Goal: Information Seeking & Learning: Learn about a topic

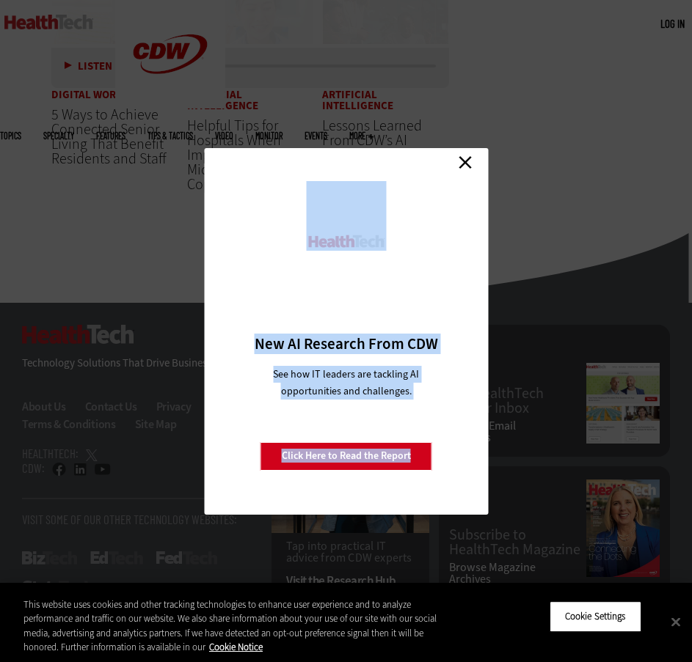
scroll to position [3861, 0]
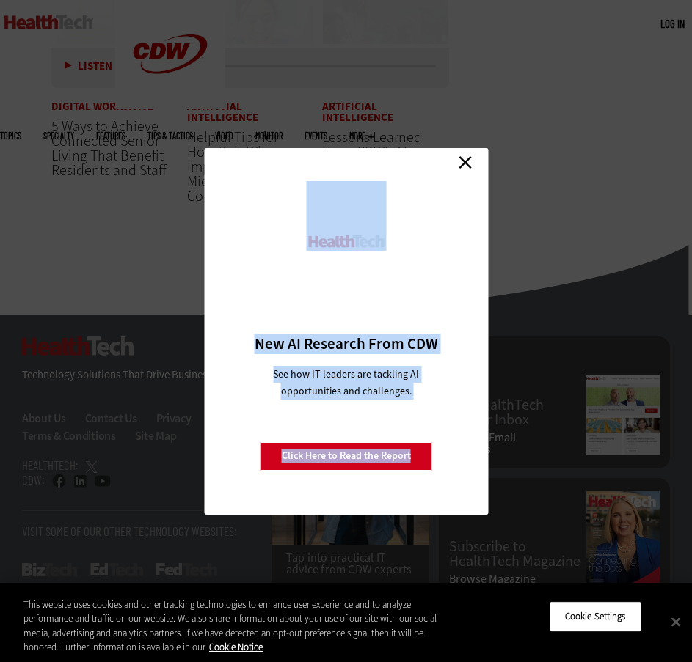
drag, startPoint x: 52, startPoint y: 80, endPoint x: 291, endPoint y: 12, distance: 248.6
click at [466, 164] on link "Close" at bounding box center [465, 163] width 22 height 22
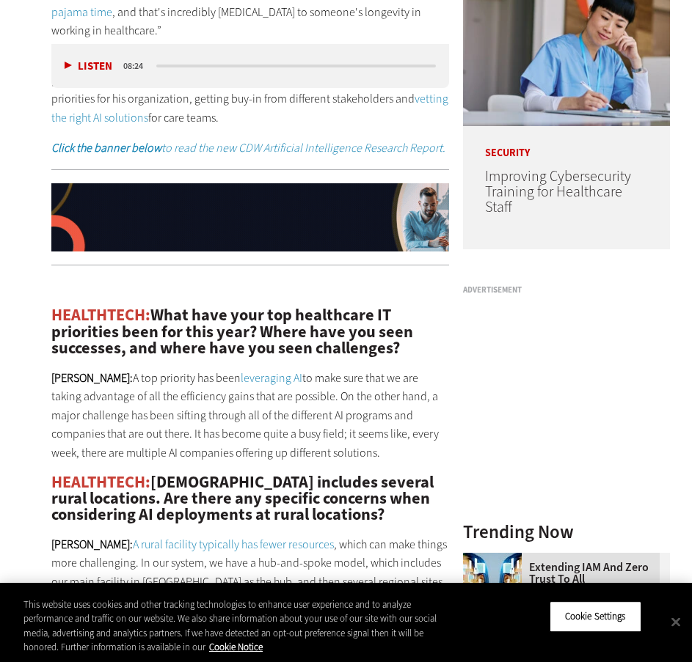
scroll to position [0, 0]
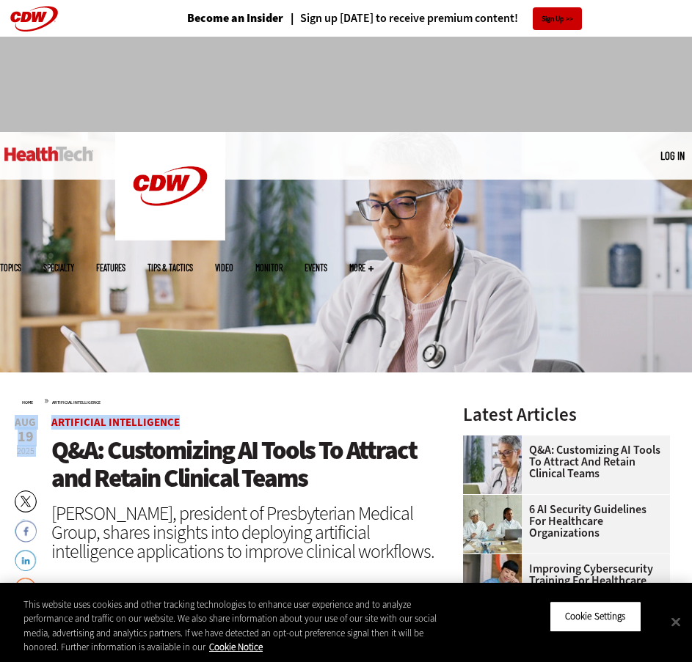
click at [527, 216] on img at bounding box center [346, 252] width 692 height 241
drag, startPoint x: 243, startPoint y: 470, endPoint x: 243, endPoint y: 513, distance: 42.5
click at [243, 471] on span "Q&A: Customizing AI Tools To Attract and Retain Clinical Teams" at bounding box center [233, 464] width 365 height 62
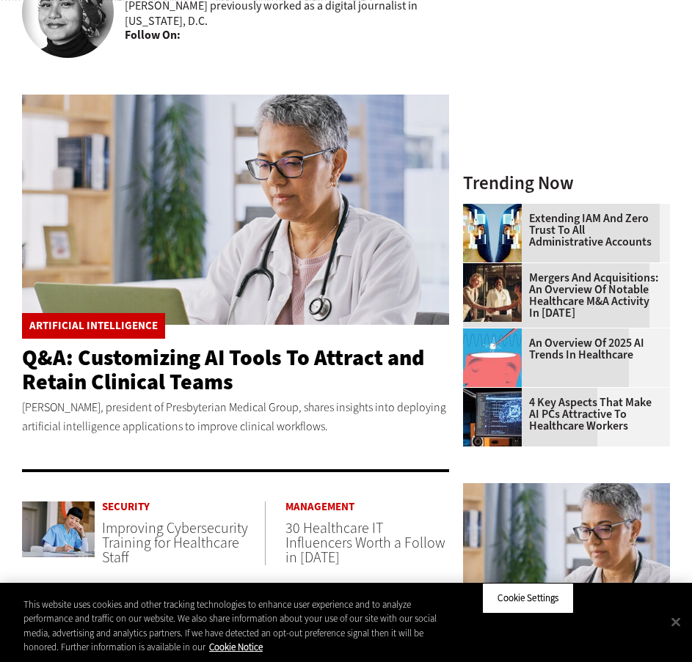
scroll to position [293, 0]
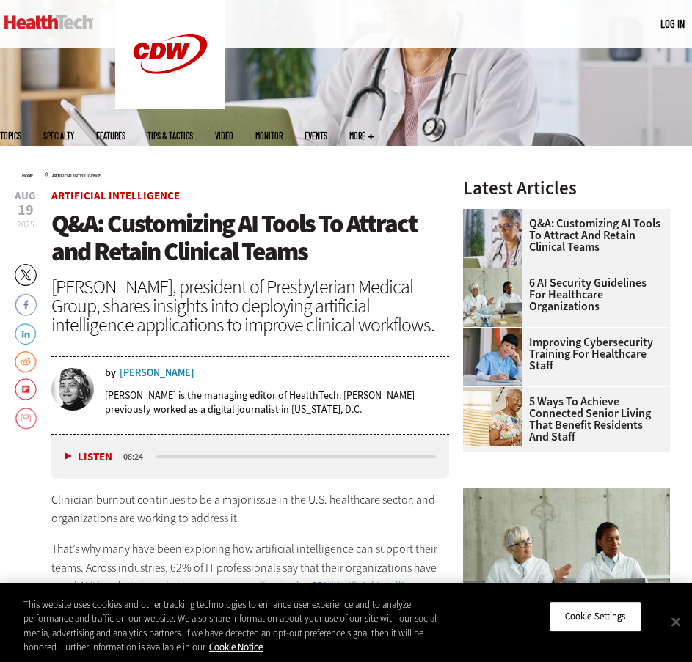
scroll to position [220, 0]
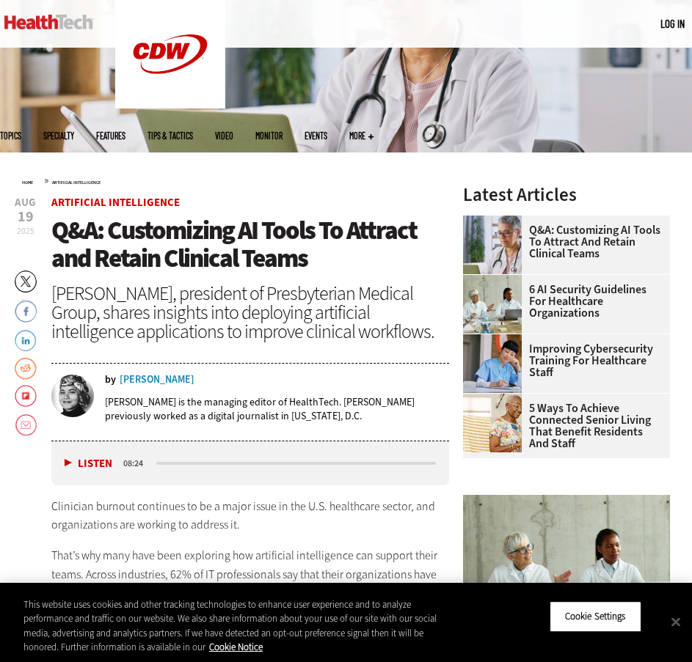
click at [281, 228] on span "Q&A: Customizing AI Tools To Attract and Retain Clinical Teams" at bounding box center [233, 244] width 365 height 62
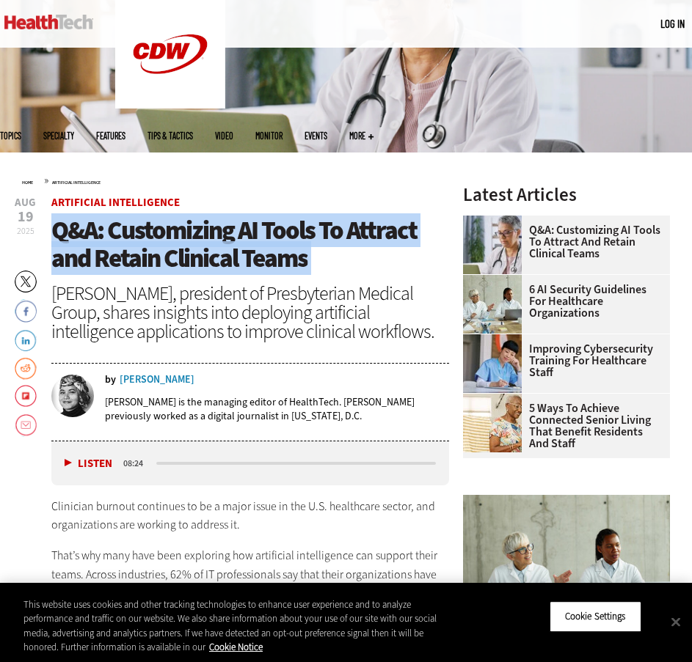
click at [281, 228] on span "Q&A: Customizing AI Tools To Attract and Retain Clinical Teams" at bounding box center [233, 244] width 365 height 62
copy header "Q&A: Customizing AI Tools To Attract and Retain Clinical Teams"
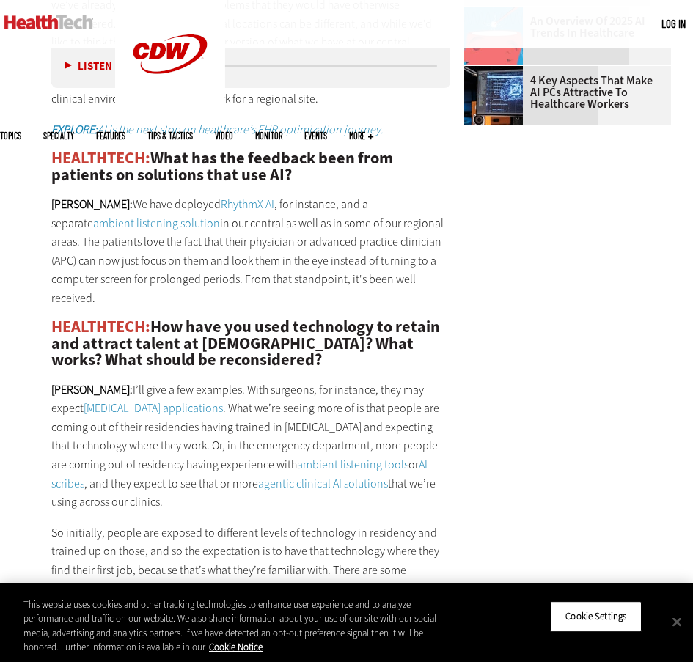
scroll to position [1738, 0]
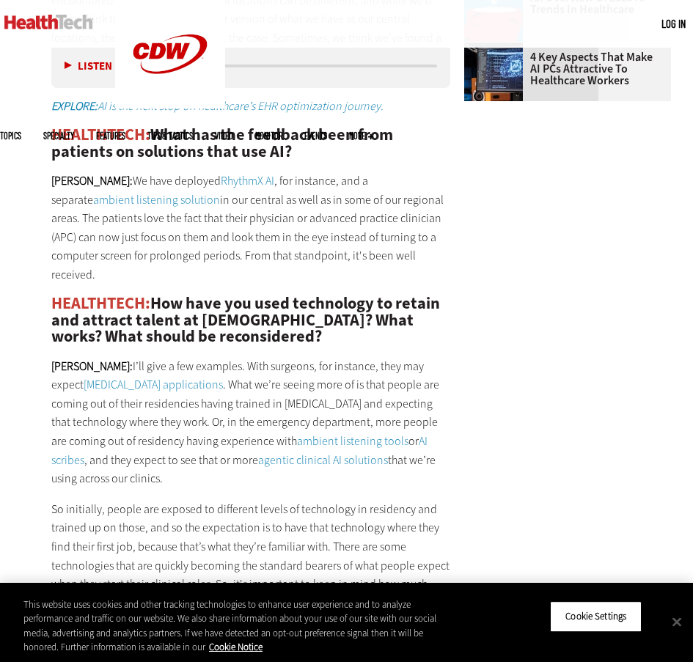
drag, startPoint x: 97, startPoint y: 159, endPoint x: 490, endPoint y: 233, distance: 400.0
click at [490, 233] on main "Home » Artificial Intelligence Close New AI Research From CDW See how IT leader…" at bounding box center [346, 496] width 693 height 3725
copy p "We have deployed RhythmX AI , for instance, and a separate ambient listening so…"
drag, startPoint x: 159, startPoint y: 112, endPoint x: 233, endPoint y: 126, distance: 75.4
click at [233, 127] on h2 "HEALTHTECH: What has the feedback been from patients on solutions that use AI?" at bounding box center [250, 143] width 399 height 33
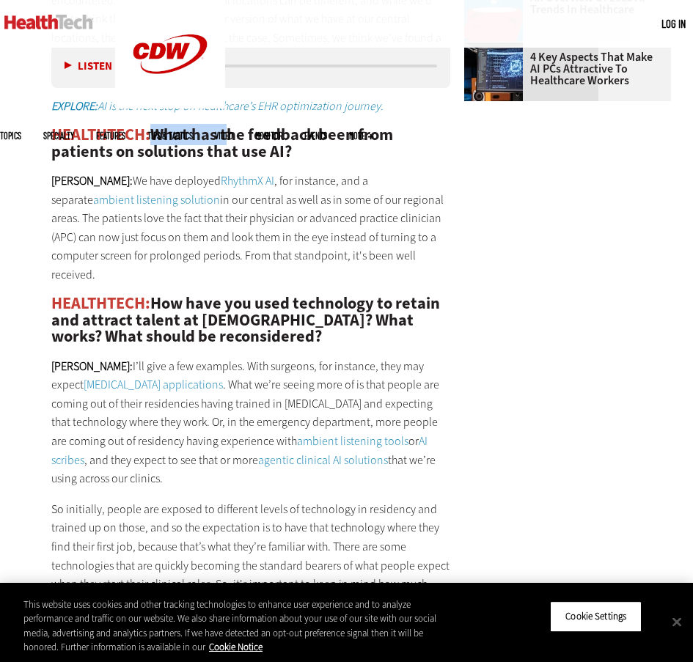
click at [166, 127] on h2 "HEALTHTECH: What has the feedback been from patients on solutions that use AI?" at bounding box center [250, 143] width 399 height 33
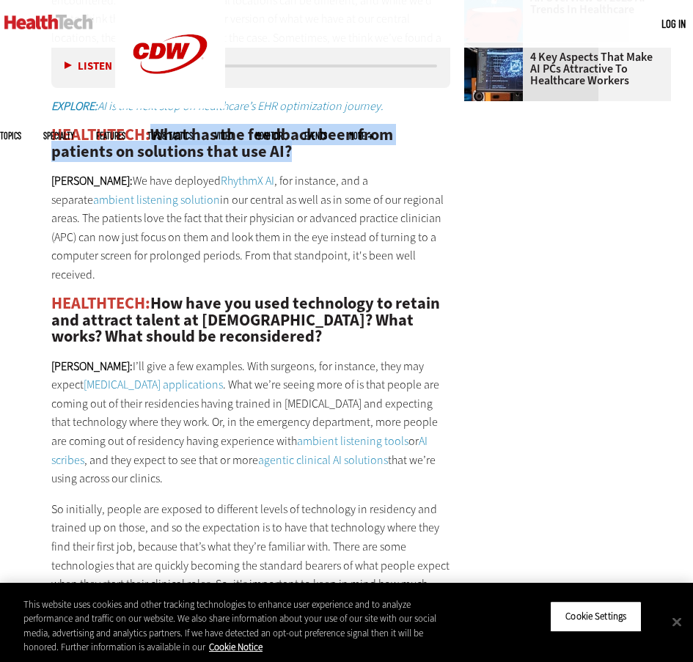
drag, startPoint x: 155, startPoint y: 113, endPoint x: 323, endPoint y: 128, distance: 167.9
click at [323, 128] on h2 "HEALTHTECH: What has the feedback been from patients on solutions that use AI?" at bounding box center [250, 143] width 399 height 33
copy h2 "What has the feedback been from patients on solutions that use AI?"
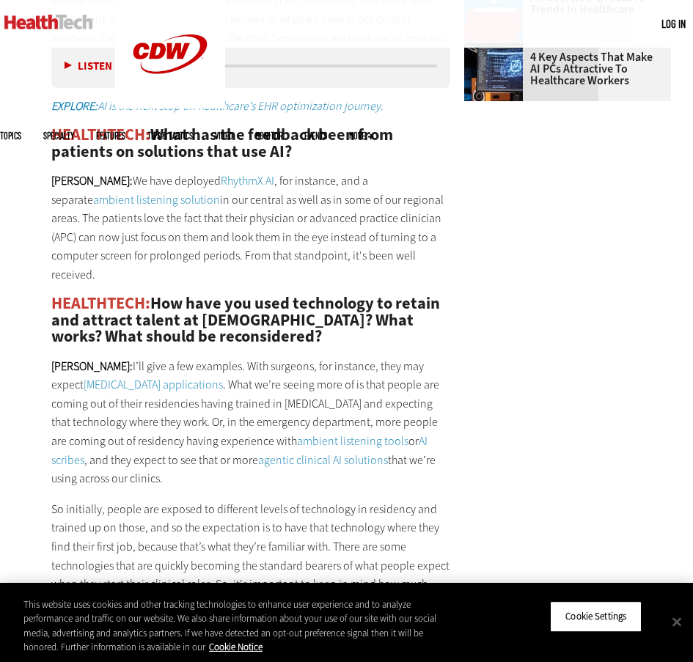
click at [241, 213] on p "[PERSON_NAME]: We have deployed RhythmX AI , for instance, and a separate ambie…" at bounding box center [250, 228] width 399 height 113
drag, startPoint x: 95, startPoint y: 159, endPoint x: 372, endPoint y: 236, distance: 287.7
click at [372, 236] on p "[PERSON_NAME]: We have deployed RhythmX AI , for instance, and a separate ambie…" at bounding box center [250, 228] width 399 height 113
copy p "We have deployed RhythmX AI , for instance, and a separate ambient listening so…"
click at [418, 359] on p "[PERSON_NAME]: I’ll give a few examples. With surgeons, for instance, they may …" at bounding box center [250, 422] width 399 height 131
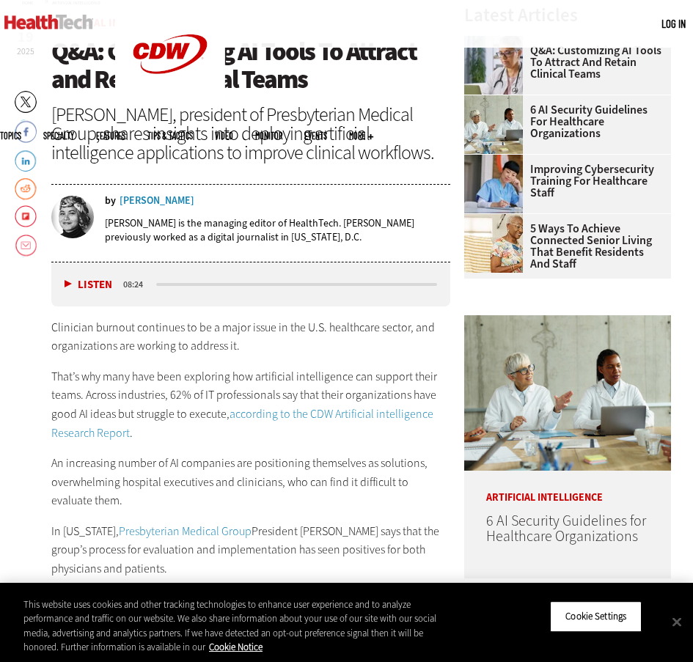
scroll to position [271, 0]
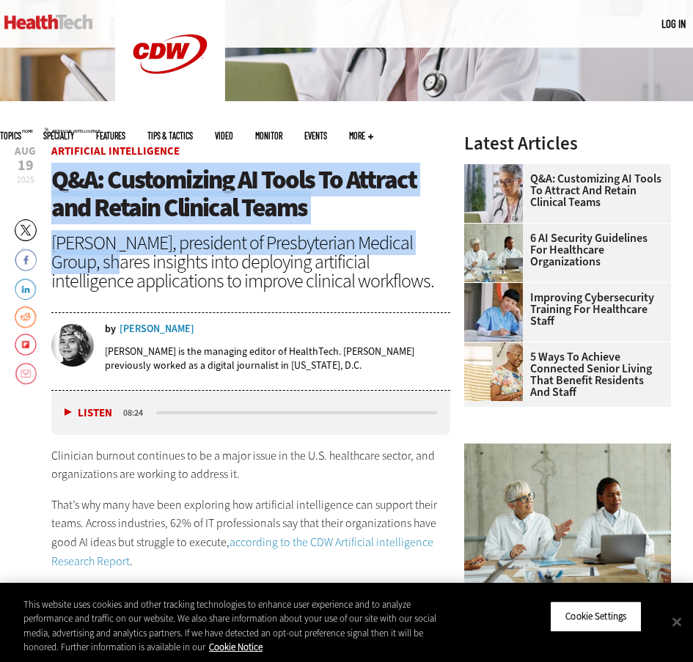
drag, startPoint x: 49, startPoint y: 177, endPoint x: 96, endPoint y: 260, distance: 95.2
copy header "Q&A: Customizing AI Tools To Attract and Retain Clinical Teams [PERSON_NAME], p…"
click at [87, 241] on div "[PERSON_NAME], president of Presbyterian Medical Group, shares insights into de…" at bounding box center [250, 261] width 399 height 57
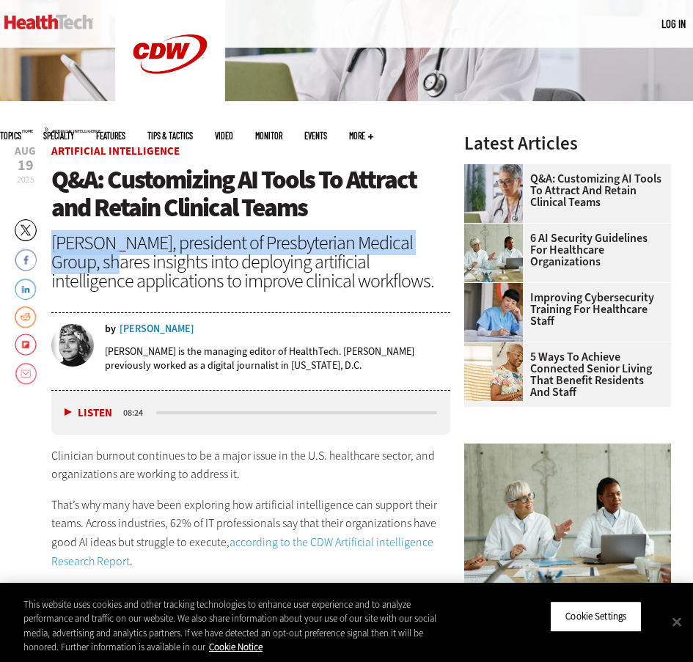
drag, startPoint x: 56, startPoint y: 243, endPoint x: 91, endPoint y: 263, distance: 39.4
click at [91, 263] on div "[PERSON_NAME], president of Presbyterian Medical Group, shares insights into de…" at bounding box center [250, 261] width 399 height 57
copy div "[PERSON_NAME], president of Presbyterian Medical Group"
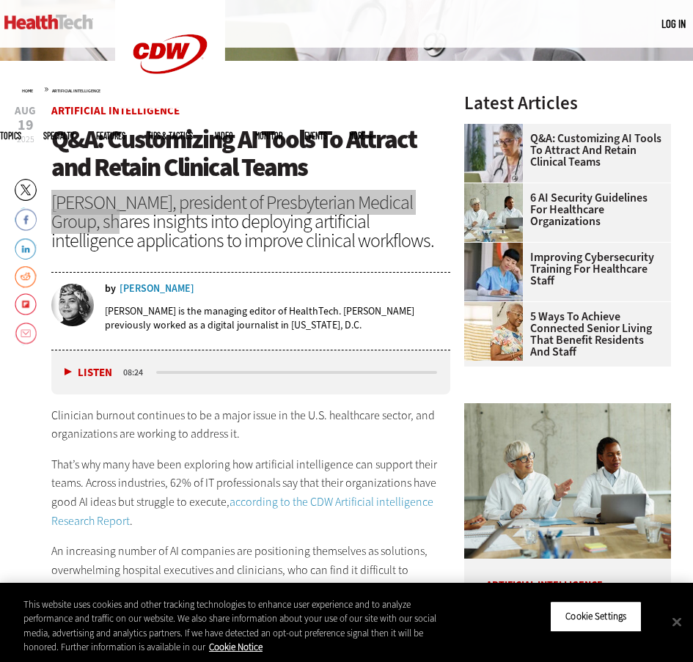
scroll to position [345, 0]
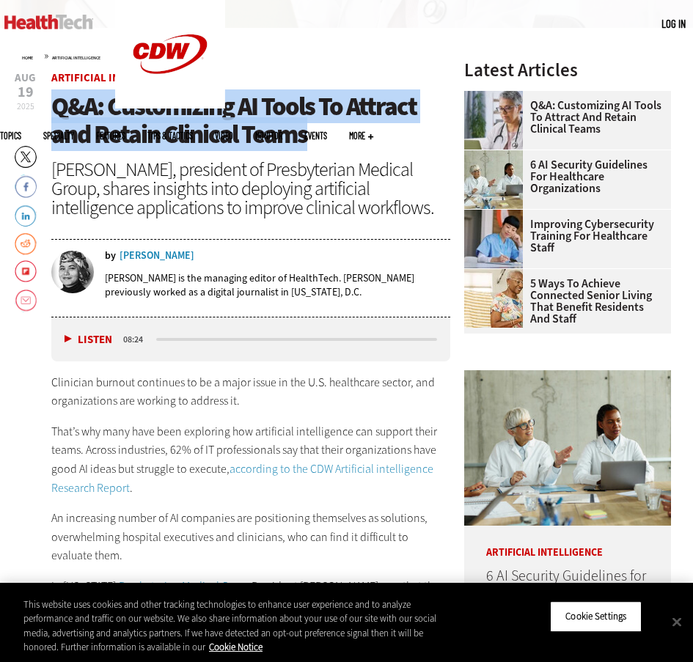
drag, startPoint x: 53, startPoint y: 98, endPoint x: 352, endPoint y: 142, distance: 302.4
click at [352, 142] on h1 "Q&A: Customizing AI Tools To Attract and Retain Clinical Teams" at bounding box center [250, 120] width 399 height 56
copy span "Q&A: Customizing AI Tools To Attract and Retain Clinical Teams"
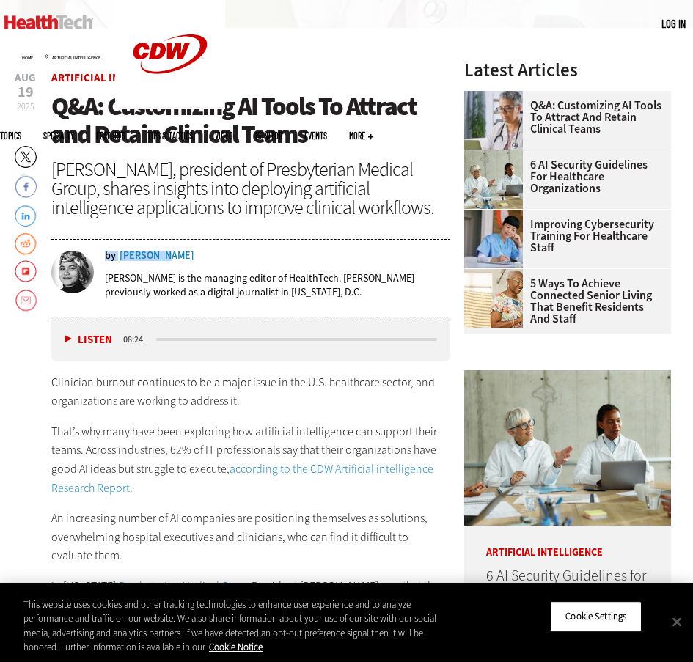
drag, startPoint x: 199, startPoint y: 257, endPoint x: 159, endPoint y: 254, distance: 39.7
click at [159, 254] on div "by [PERSON_NAME]" at bounding box center [277, 256] width 345 height 10
copy div "by [PERSON_NAME]"
